Goal: Information Seeking & Learning: Understand process/instructions

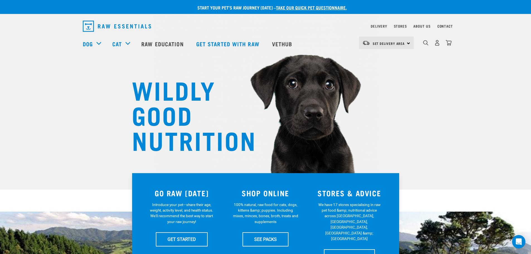
click at [74, 57] on div "×" at bounding box center [265, 56] width 531 height 3
click at [152, 45] on link "Raw Education" at bounding box center [163, 44] width 55 height 22
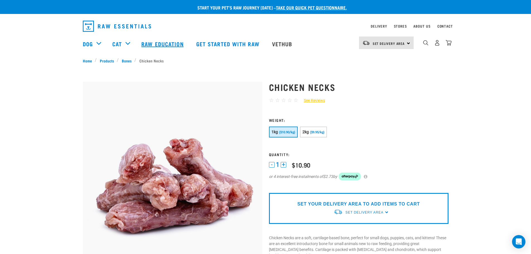
click at [154, 48] on link "Raw Education" at bounding box center [163, 44] width 55 height 22
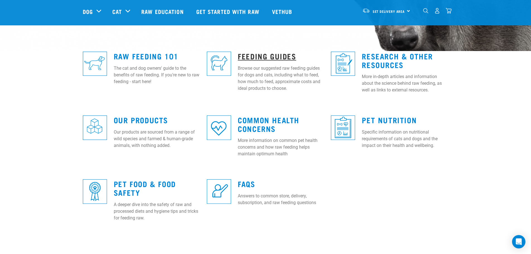
scroll to position [139, 0]
click at [267, 58] on link "Feeding Guides" at bounding box center [267, 56] width 58 height 4
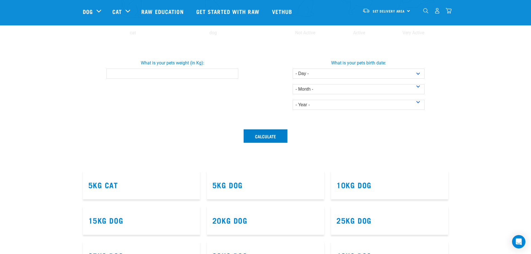
scroll to position [167, 0]
click at [189, 71] on input "What is your pets weight (in Kg):" at bounding box center [173, 73] width 132 height 10
click at [233, 71] on input "0.1" at bounding box center [173, 73] width 132 height 10
drag, startPoint x: 104, startPoint y: 72, endPoint x: 83, endPoint y: 68, distance: 21.9
click at [83, 68] on div "What is your pets weight (in Kg): 0.1" at bounding box center [172, 66] width 189 height 23
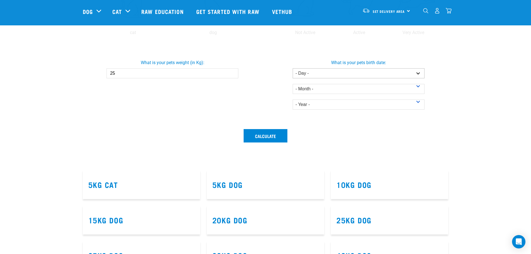
type input "25"
click at [393, 73] on select "- Day - 1 2 3 4 5 6 7 8 9 10 11 12 13 14 15 16 17 18 19 20 21 22 23 24 25 26 27" at bounding box center [359, 73] width 132 height 10
select select "6"
click at [293, 68] on select "- Day - 1 2 3 4 5 6 7 8 9 10 11 12 13 14 15 16 17 18 19 20 21 22 23 24 25 26 27" at bounding box center [359, 73] width 132 height 10
click at [325, 92] on select "- Month - January February March April May June July August September October N…" at bounding box center [359, 89] width 132 height 10
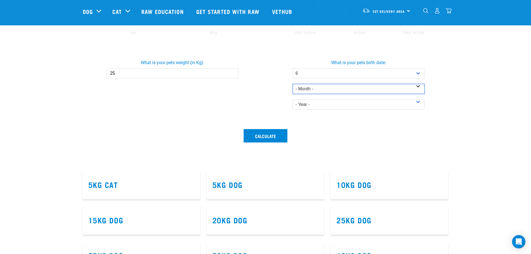
select select "March"
click at [293, 84] on select "- Month - January February March April May June July August September October N…" at bounding box center [359, 89] width 132 height 10
click at [316, 104] on select "- Year - 2025 2024 2023 2022 2021 2020 2019 2018 2017 2016 2015 2014" at bounding box center [359, 105] width 132 height 10
select select "2020"
click at [293, 100] on select "- Year - 2025 2024 2023 2022 2021 2020 2019 2018 2017 2016 2015 2014" at bounding box center [359, 105] width 132 height 10
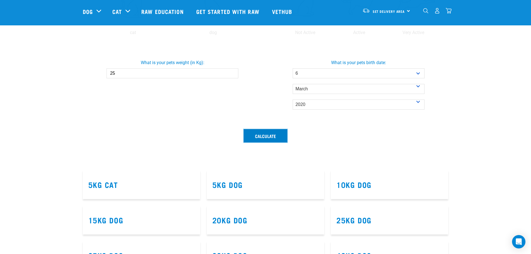
click at [272, 134] on button "Calculate" at bounding box center [266, 135] width 44 height 13
click at [264, 138] on button "Calculate" at bounding box center [266, 135] width 44 height 13
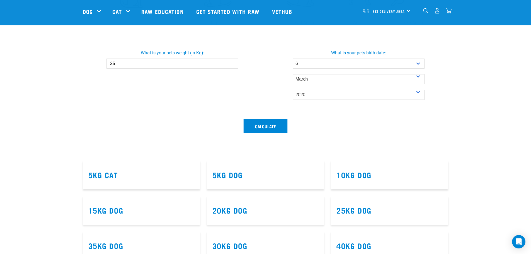
scroll to position [194, 0]
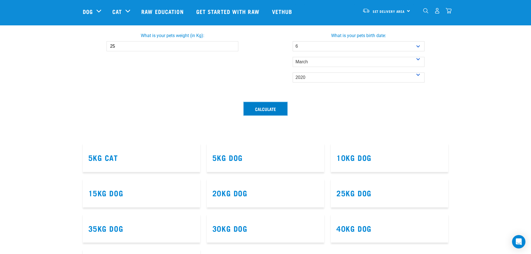
click at [274, 107] on button "Calculate" at bounding box center [266, 108] width 44 height 13
click at [266, 106] on button "Calculate" at bounding box center [266, 108] width 44 height 13
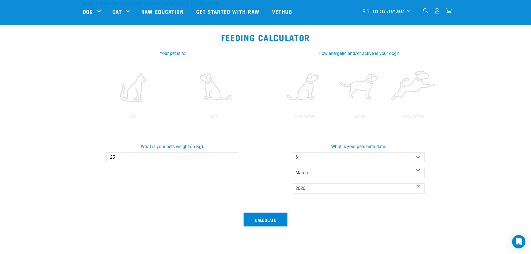
scroll to position [83, 0]
click at [215, 94] on label at bounding box center [213, 87] width 78 height 47
click at [173, 118] on input "radio" at bounding box center [173, 118] width 0 height 0
click at [364, 80] on label at bounding box center [360, 87] width 52 height 47
click at [332, 118] on input "radio" at bounding box center [332, 118] width 0 height 0
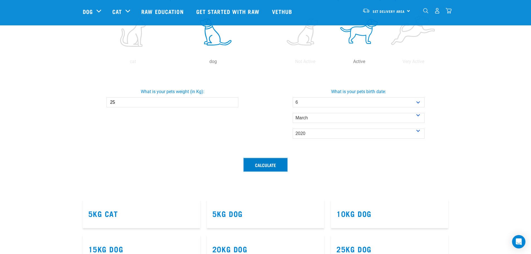
scroll to position [139, 0]
click at [263, 163] on button "Calculate" at bounding box center [266, 164] width 44 height 13
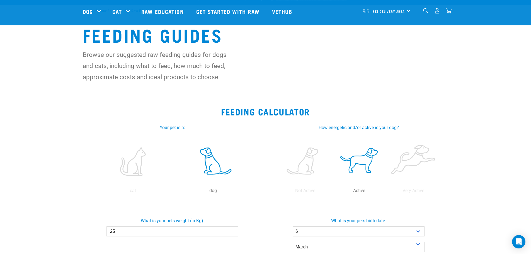
scroll to position [0, 0]
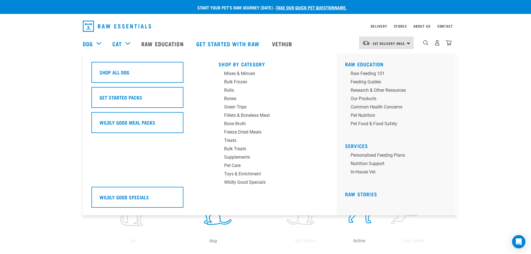
click at [95, 43] on div "Dog" at bounding box center [95, 44] width 24 height 22
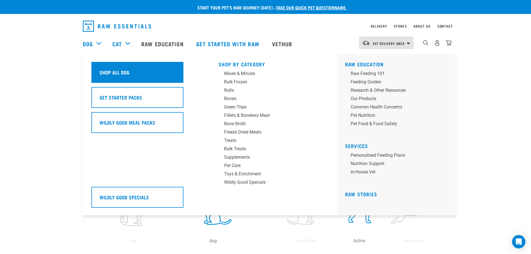
click at [116, 67] on div "Shop All Dog" at bounding box center [137, 72] width 92 height 21
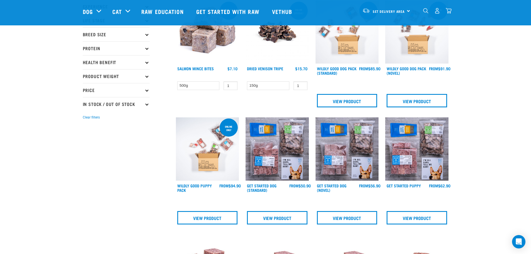
scroll to position [83, 0]
click at [270, 156] on img at bounding box center [277, 148] width 63 height 63
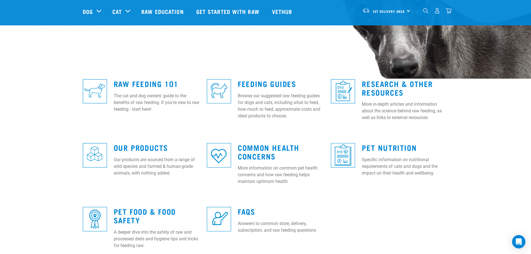
scroll to position [111, 0]
click at [278, 84] on link "Feeding Guides" at bounding box center [267, 83] width 58 height 4
